Goal: Check status

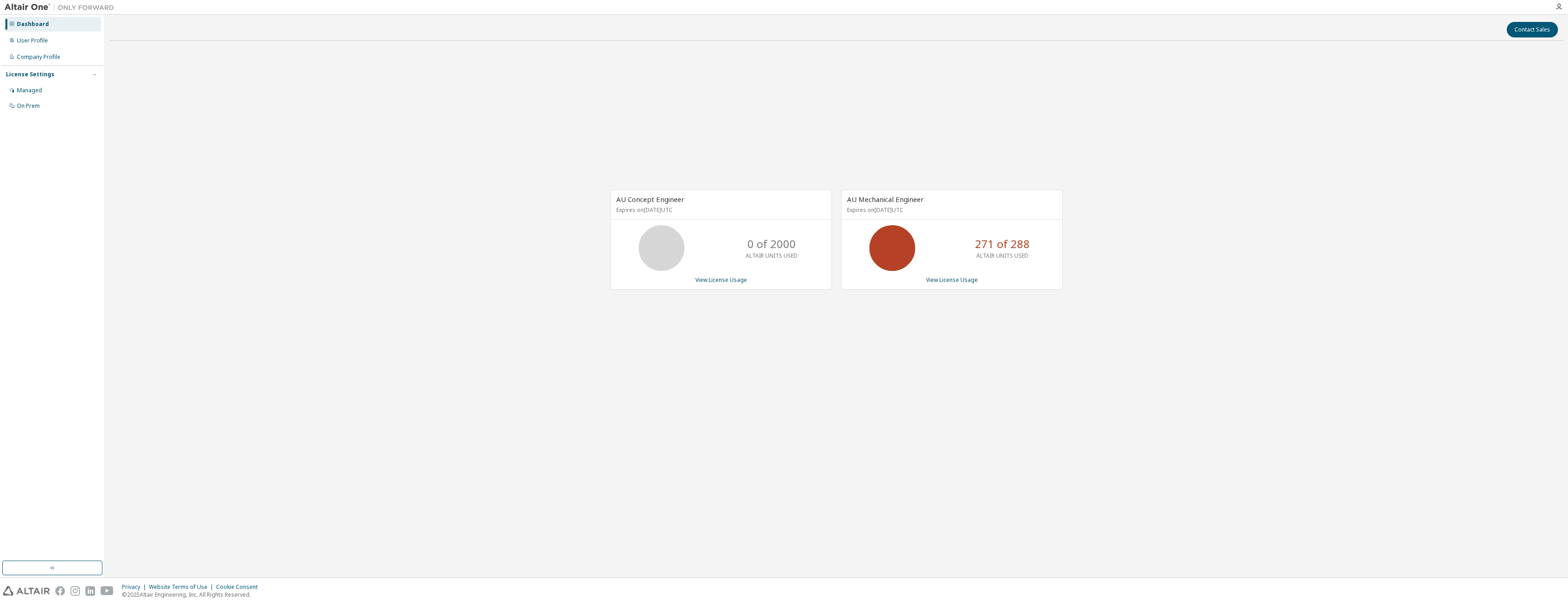
click at [904, 248] on icon at bounding box center [892, 248] width 23 height 23
click at [950, 281] on link "View License Usage" at bounding box center [952, 280] width 52 height 7
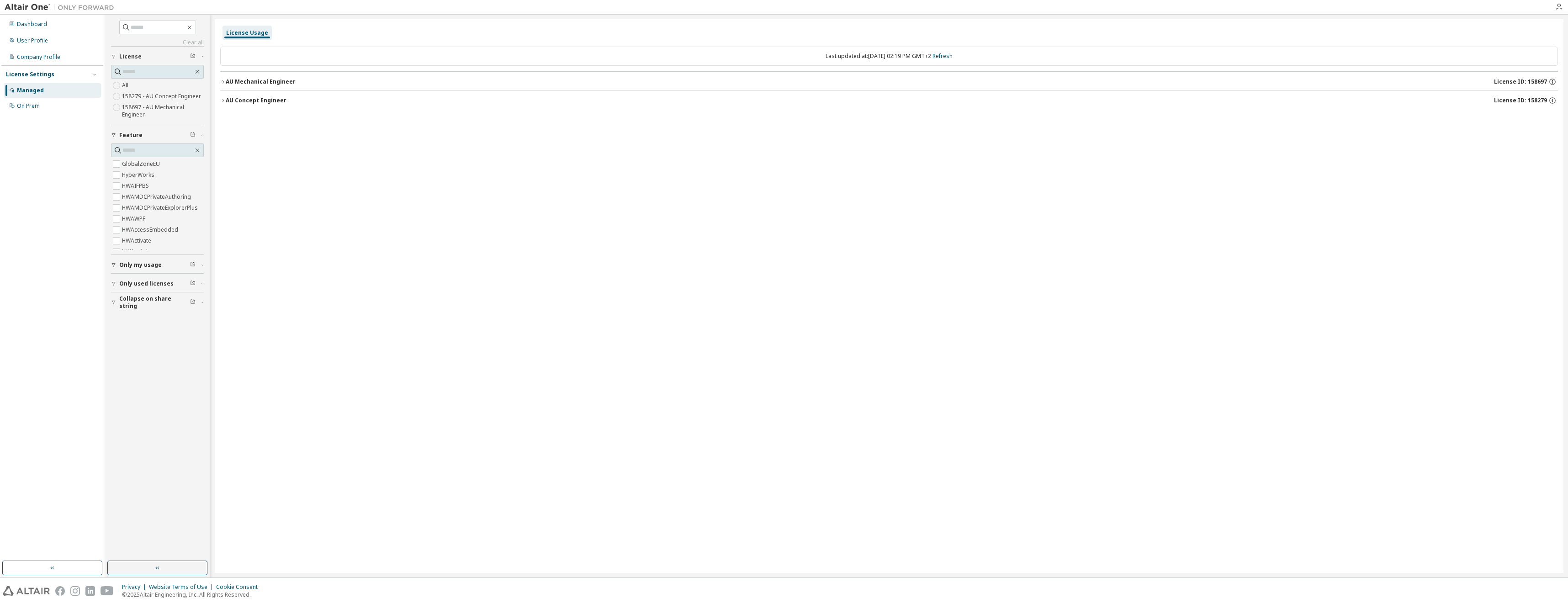
click at [221, 98] on icon "button" at bounding box center [223, 101] width 6 height 6
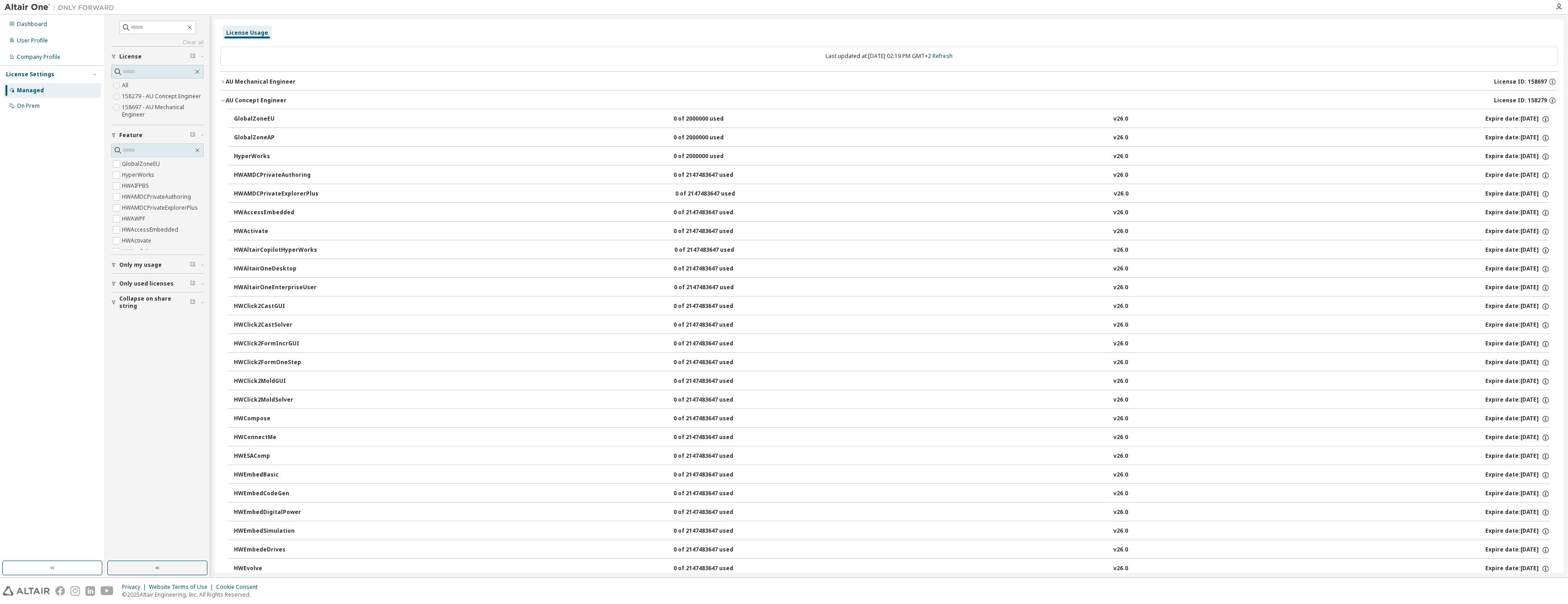
click at [221, 98] on icon "button" at bounding box center [223, 101] width 6 height 6
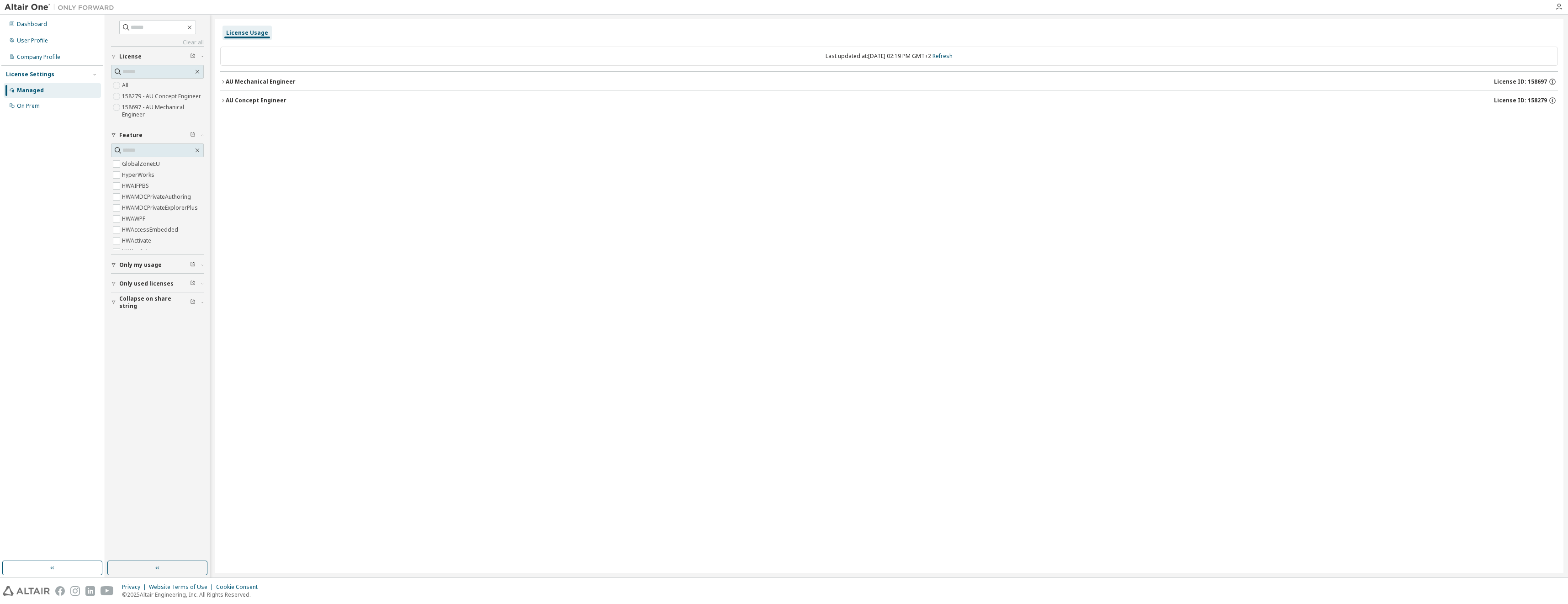
click at [224, 81] on icon "button" at bounding box center [223, 82] width 6 height 6
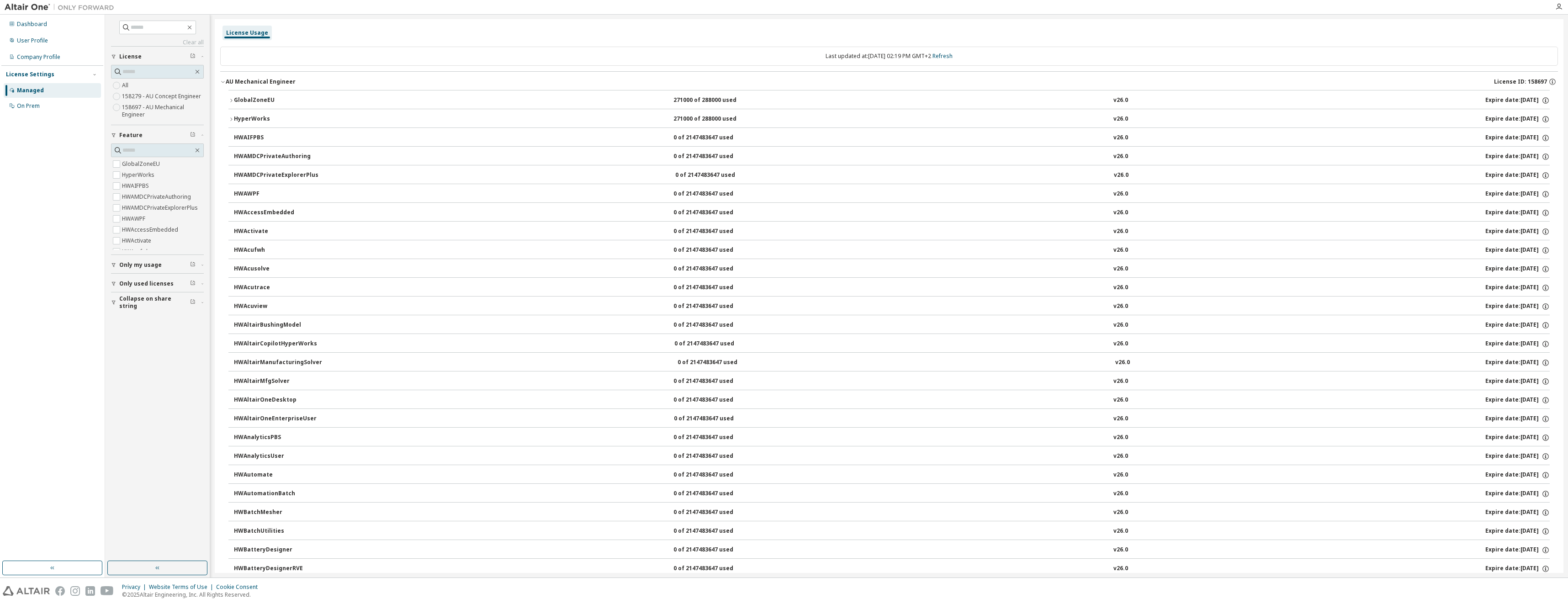
click at [230, 99] on icon "button" at bounding box center [232, 101] width 6 height 6
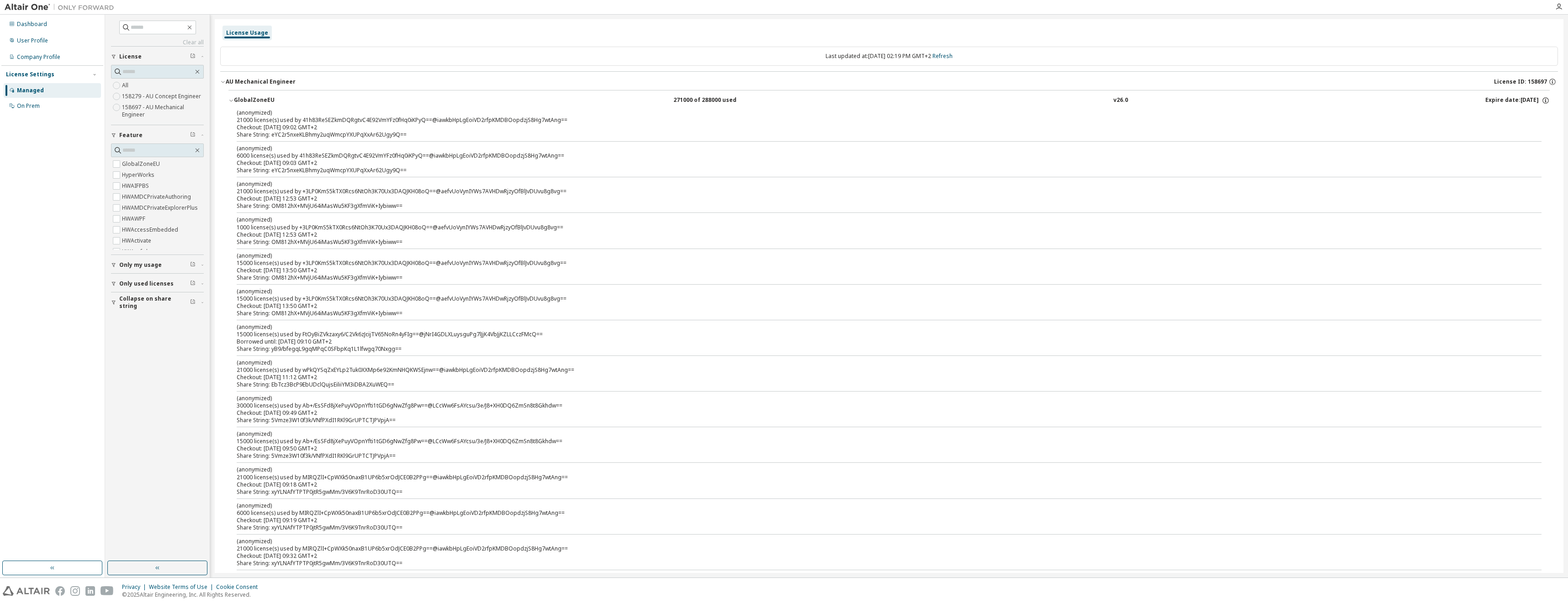
click at [150, 283] on span "Only used licenses" at bounding box center [146, 284] width 54 height 7
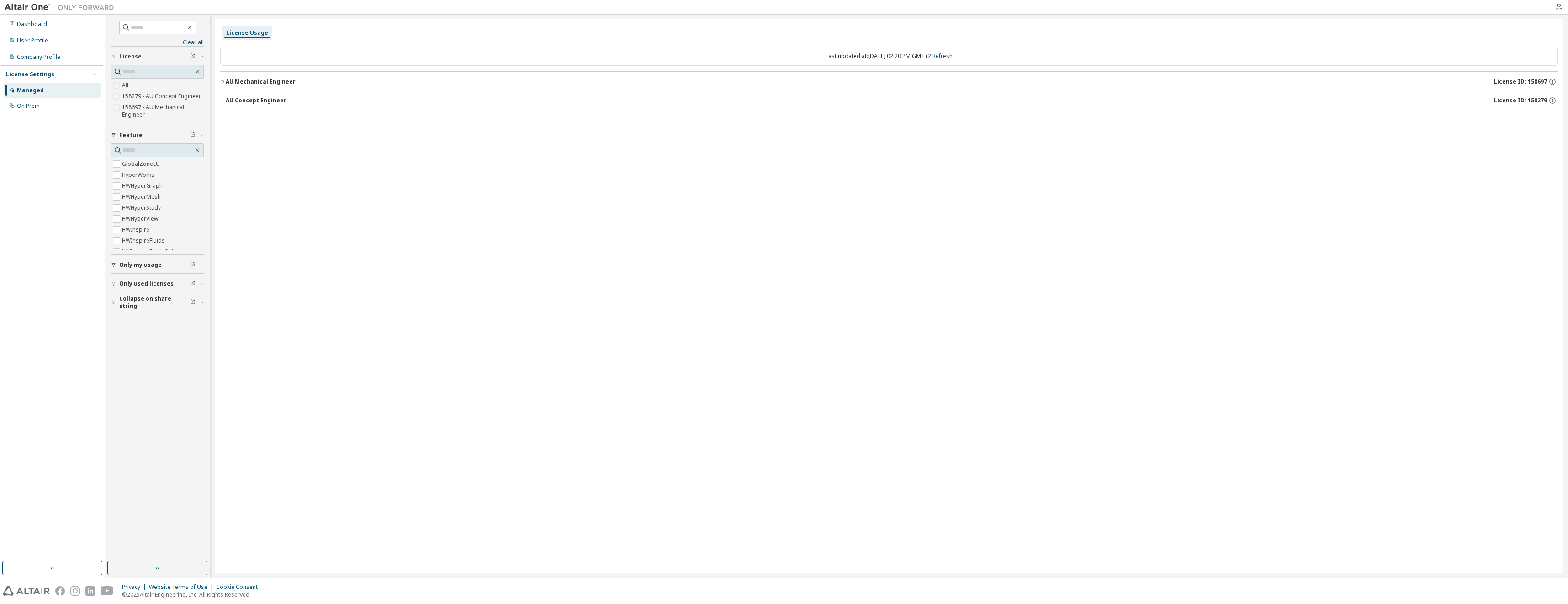
click at [228, 102] on div "AU Concept Engineer" at bounding box center [257, 101] width 61 height 7
click at [224, 81] on icon "button" at bounding box center [223, 82] width 6 height 6
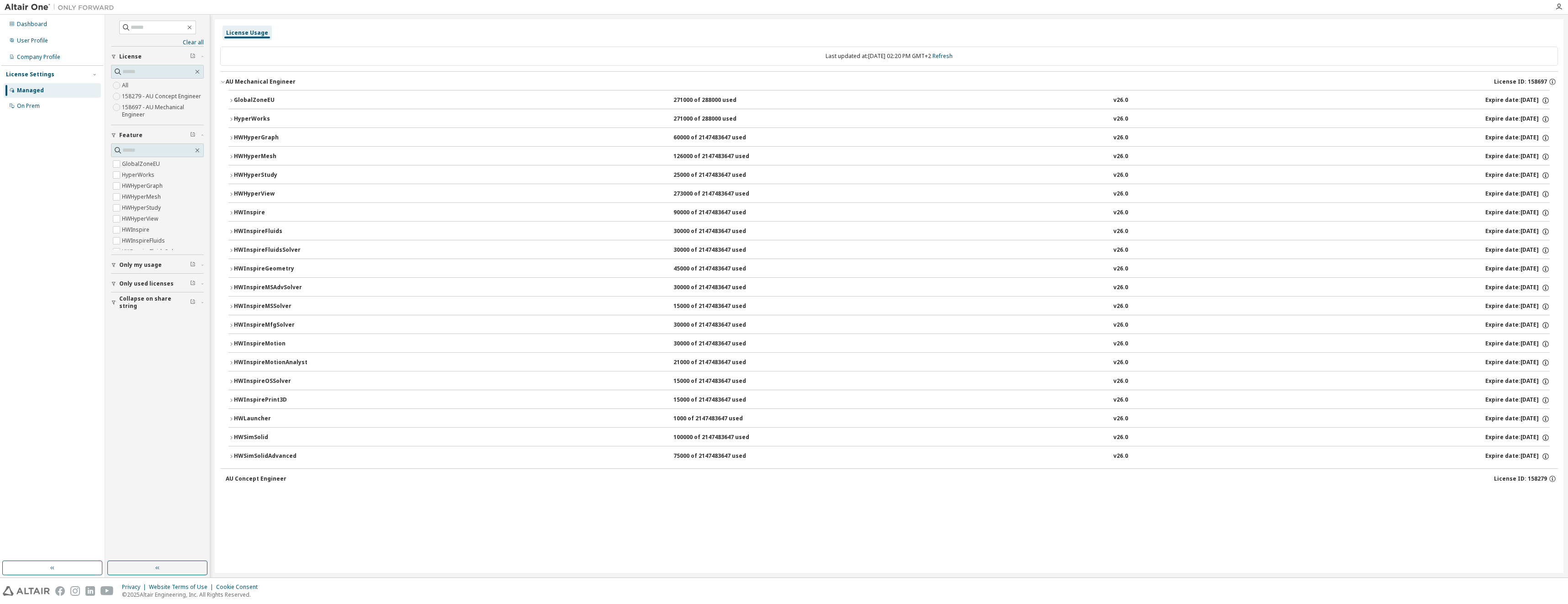
click at [231, 100] on icon "button" at bounding box center [232, 100] width 2 height 3
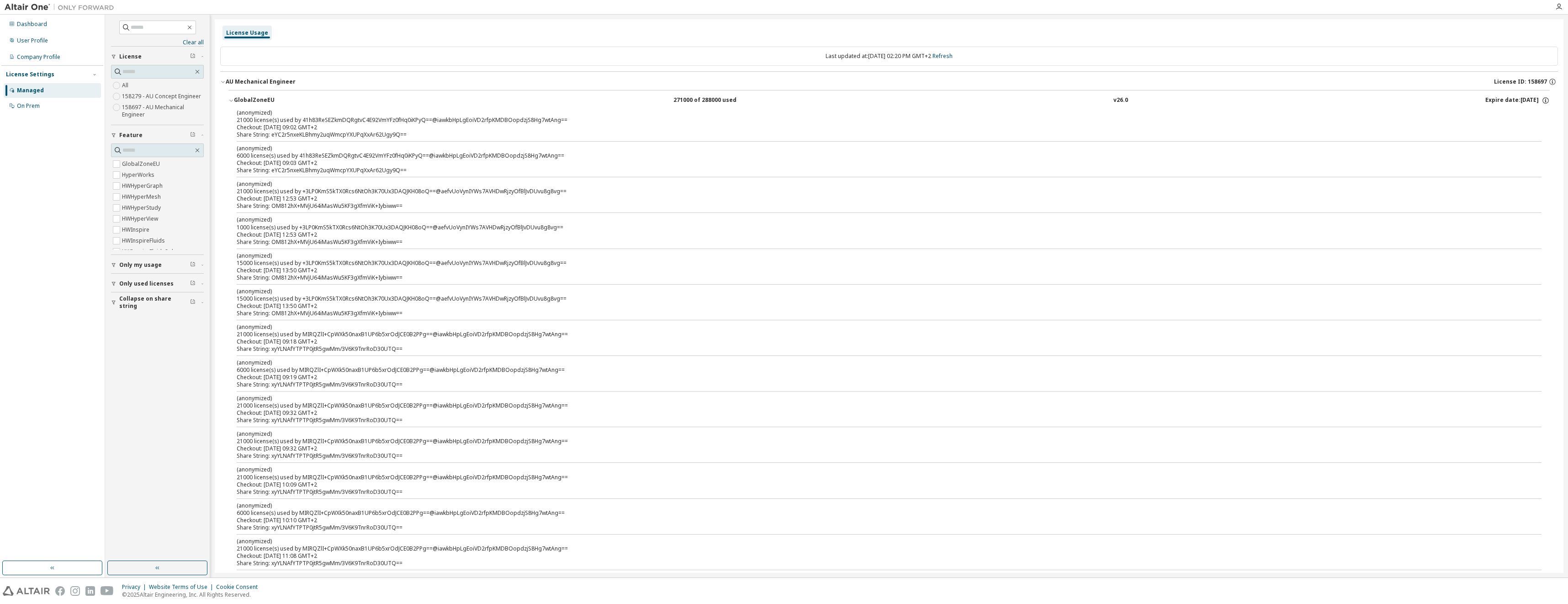
click at [231, 100] on icon "button" at bounding box center [232, 101] width 6 height 6
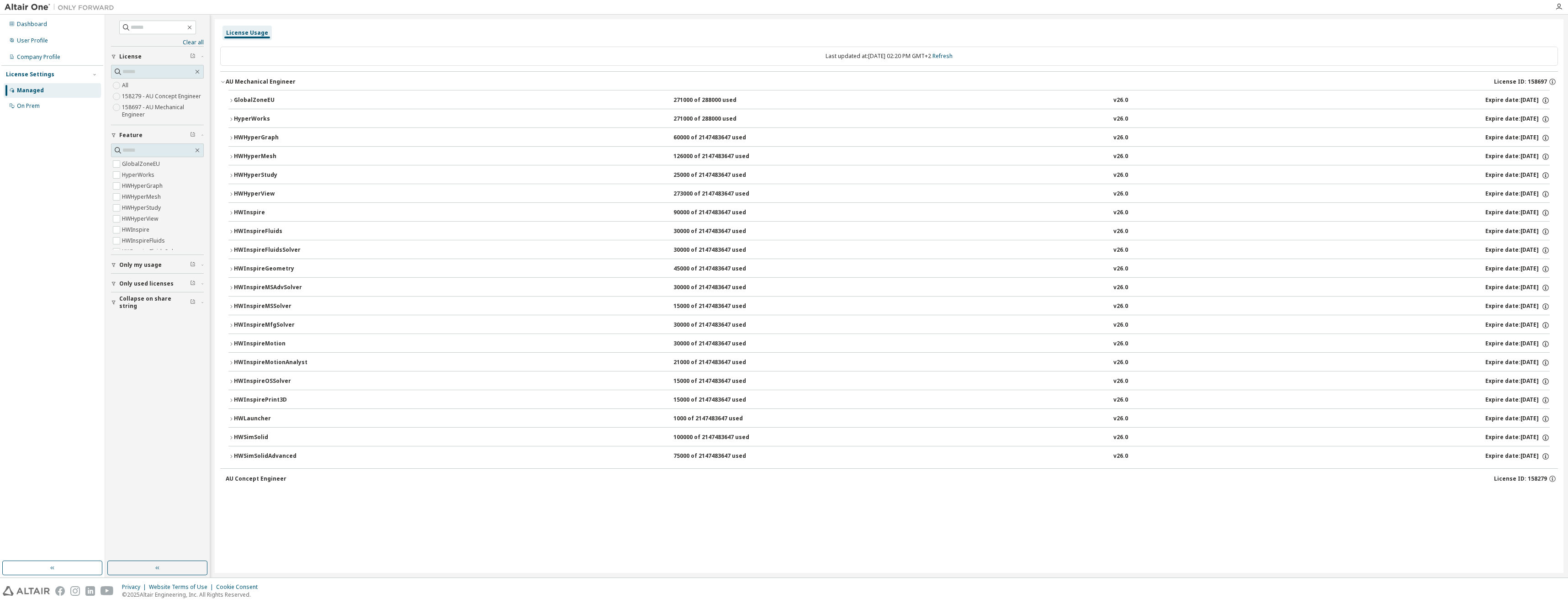
click at [233, 457] on icon "button" at bounding box center [232, 457] width 6 height 6
click at [121, 266] on span "Only my usage" at bounding box center [140, 265] width 42 height 7
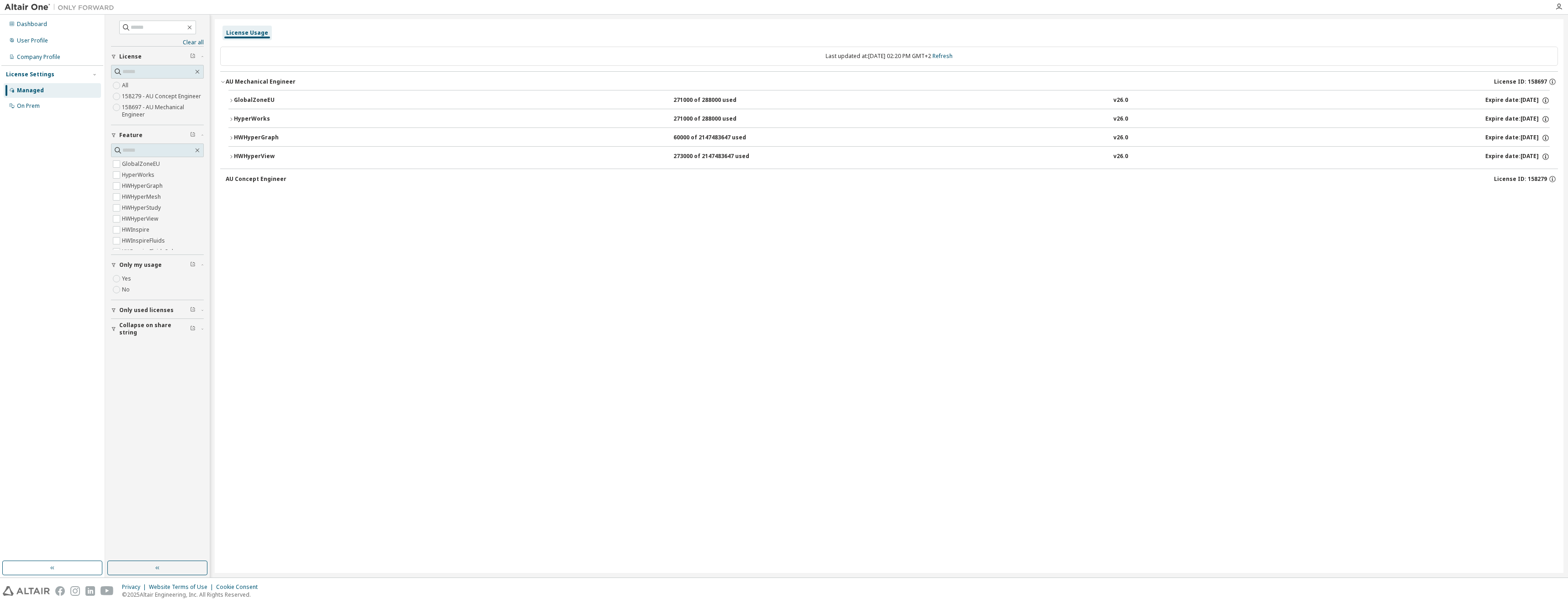
click at [233, 157] on icon "button" at bounding box center [232, 157] width 6 height 6
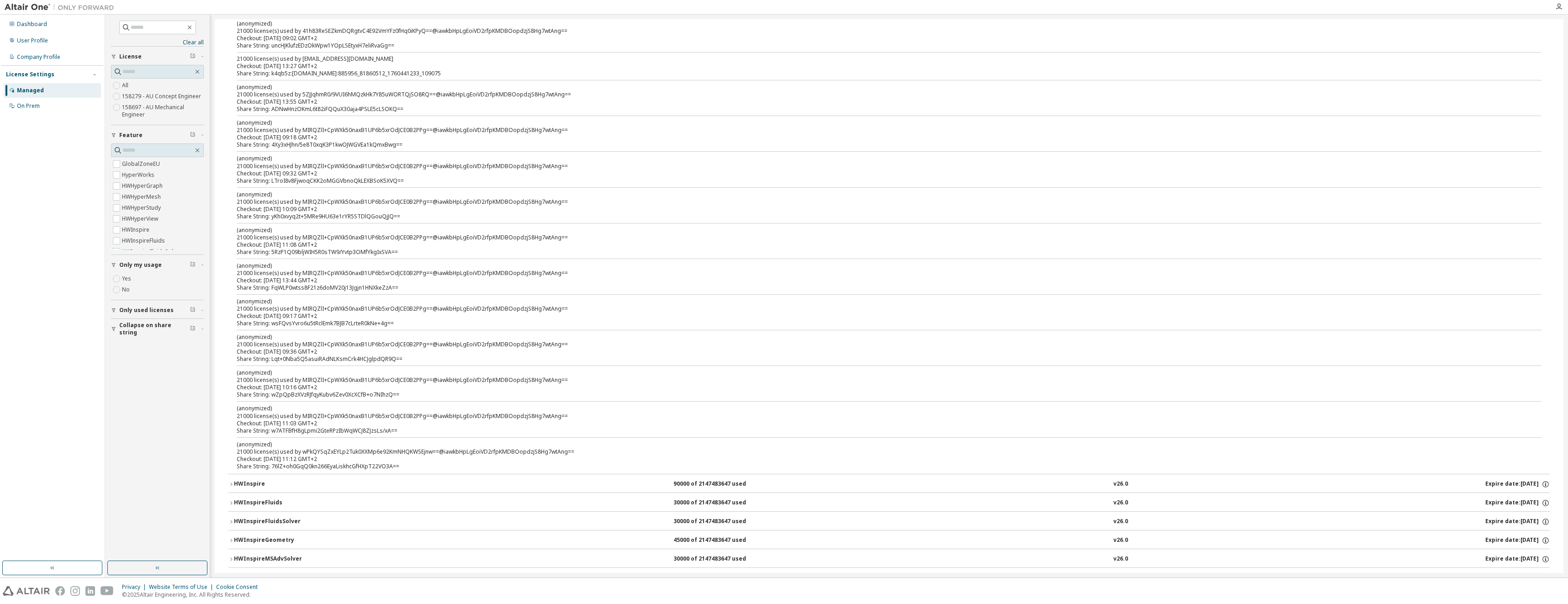
scroll to position [138, 0]
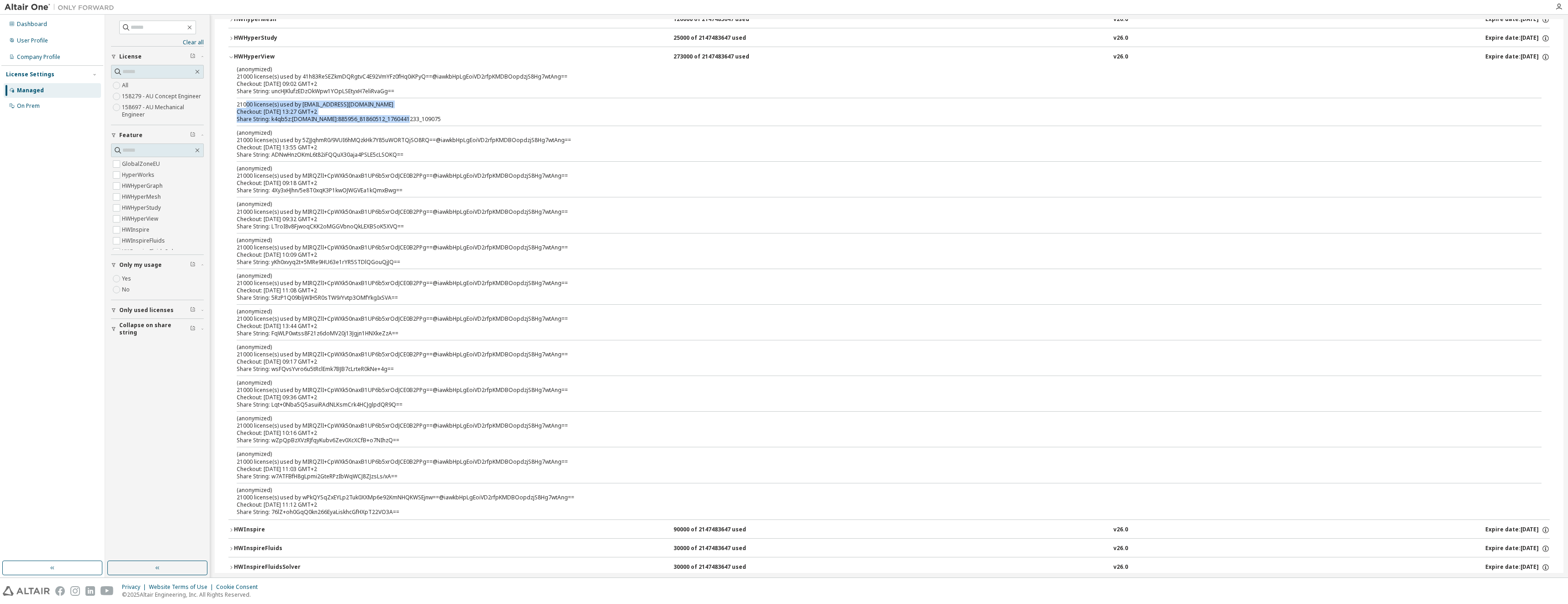
drag, startPoint x: 245, startPoint y: 104, endPoint x: 403, endPoint y: 119, distance: 158.7
click at [403, 119] on div "21000 license(s) used by [EMAIL_ADDRESS][DOMAIN_NAME] Checkout: [DATE] 13:27 GM…" at bounding box center [878, 112] width 1283 height 22
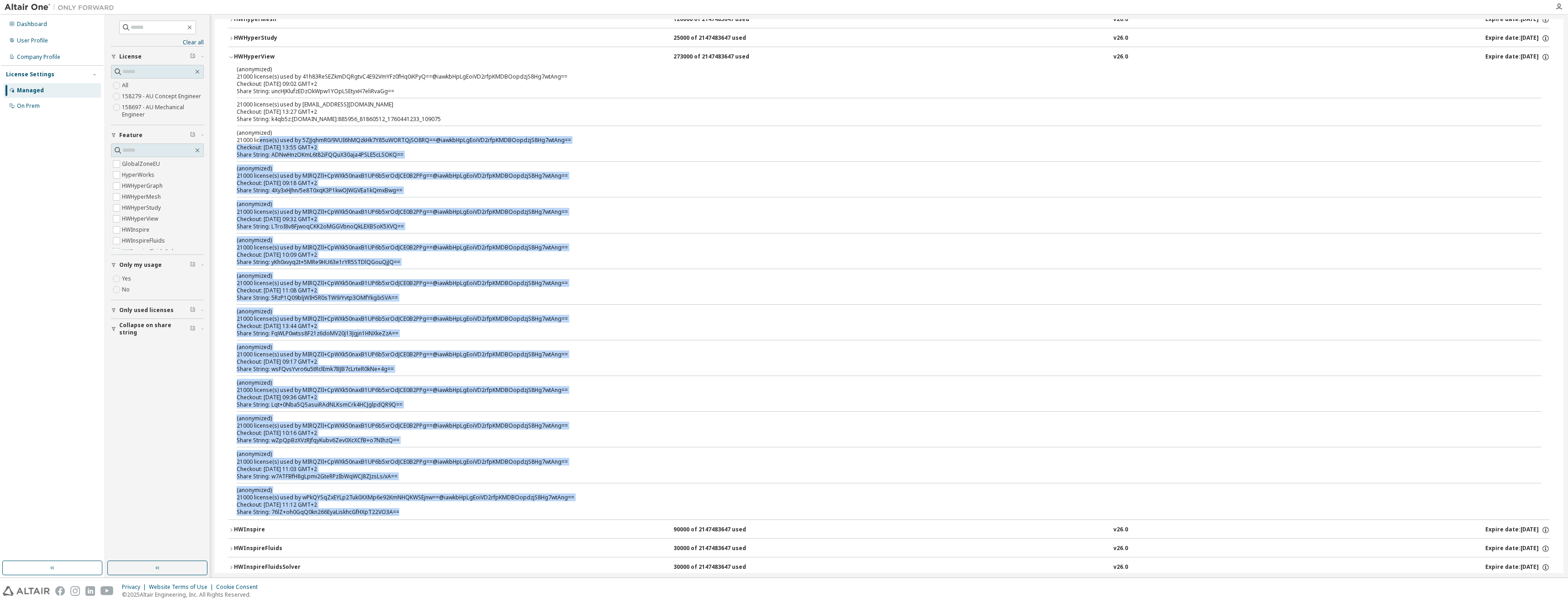
drag, startPoint x: 271, startPoint y: 148, endPoint x: 581, endPoint y: 515, distance: 480.4
click at [581, 515] on div "(anonymized) 21000 license(s) used by 41h83ReSEZkmDQRgtvC4E92VmYFz0fHq0iKPyQ==@…" at bounding box center [890, 293] width 1322 height 454
